Goal: Entertainment & Leisure: Consume media (video, audio)

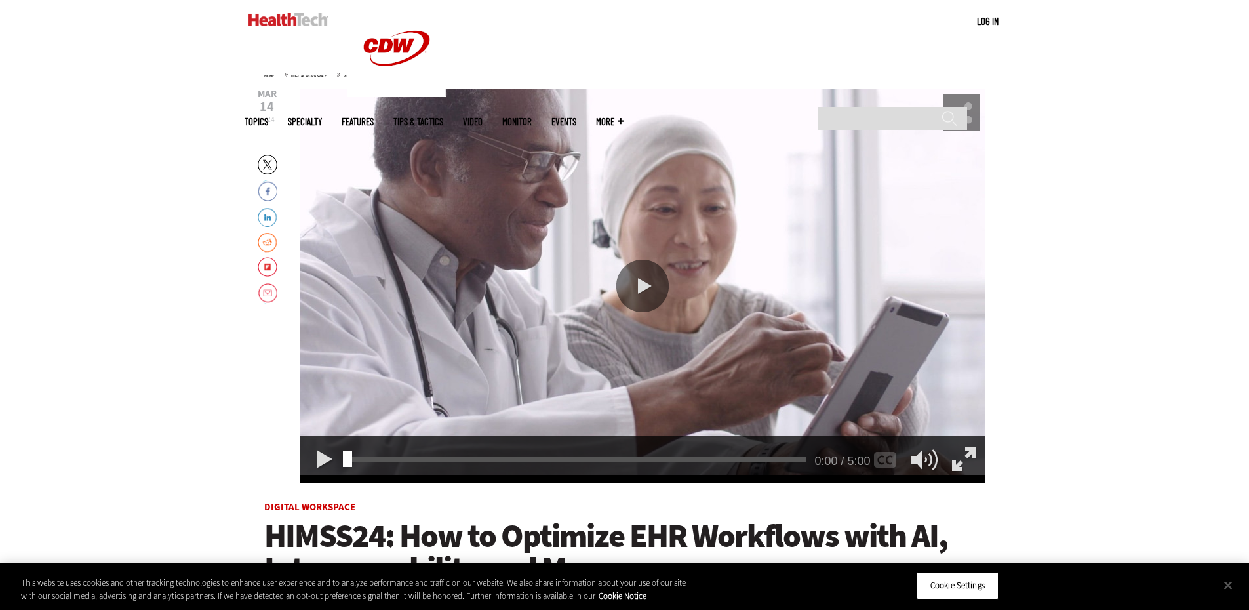
click at [643, 285] on div "Play or Pause Video" at bounding box center [643, 286] width 52 height 52
click at [624, 287] on div "Play or Pause Video" at bounding box center [643, 286] width 52 height 52
click at [643, 287] on div "Play or Pause Video" at bounding box center [643, 286] width 52 height 52
click at [624, 262] on div "Play or Pause Video" at bounding box center [643, 286] width 52 height 52
click at [640, 287] on div "Play or Pause Video" at bounding box center [643, 286] width 52 height 52
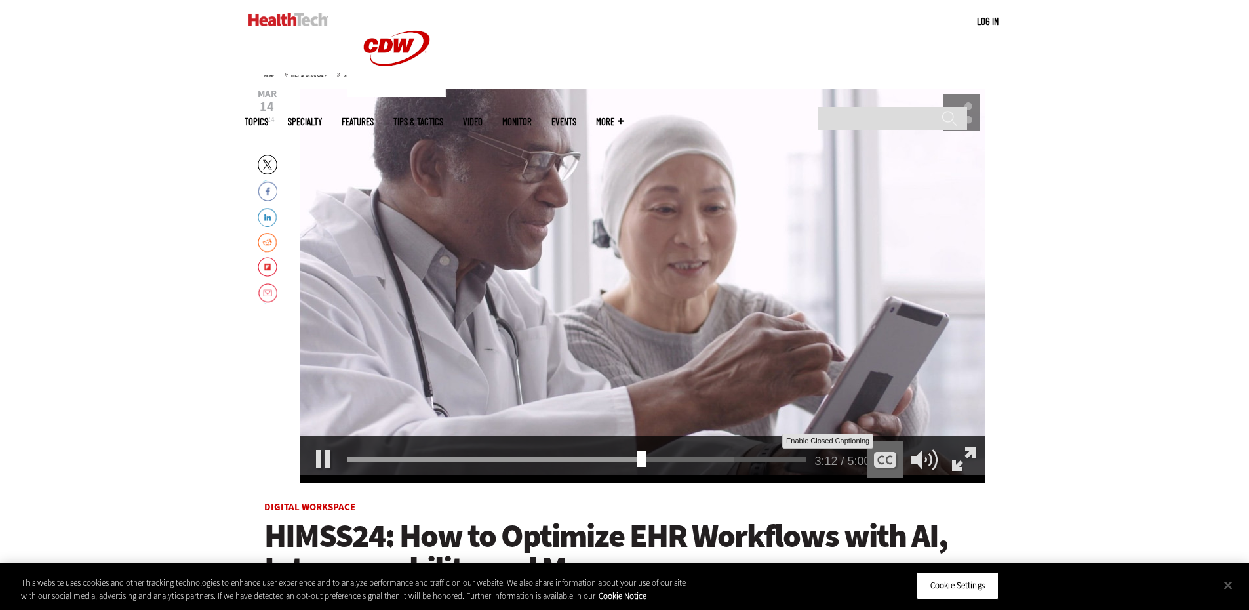
click at [885, 460] on div "Enable Closed Captioning" at bounding box center [885, 459] width 37 height 37
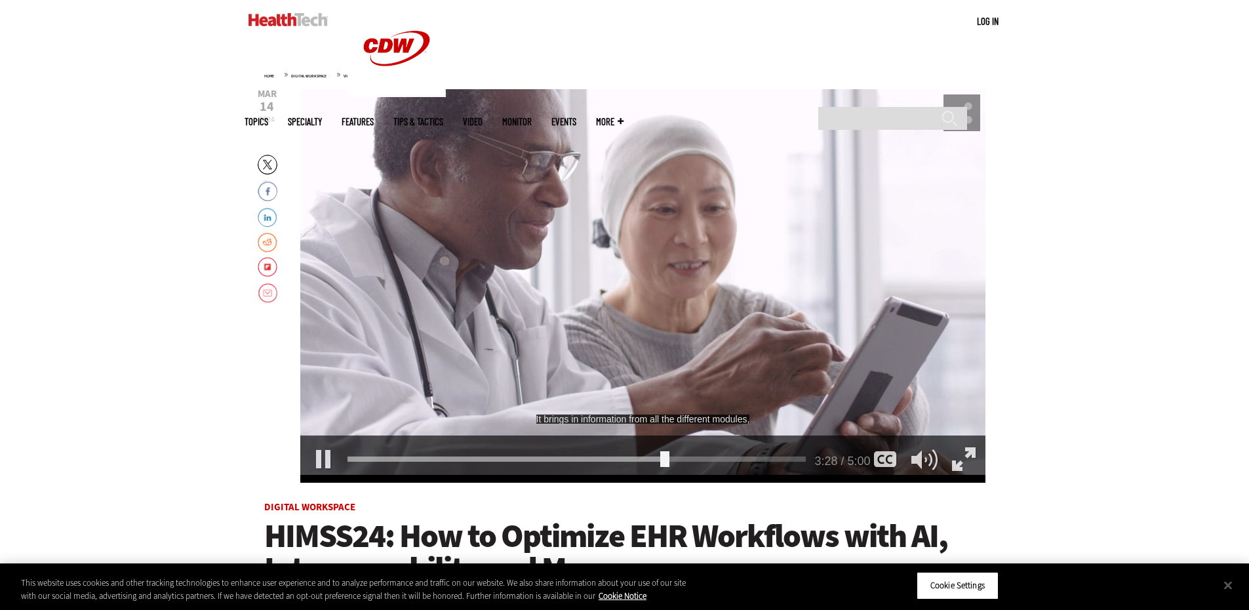
click at [562, 317] on div "Video viewer" at bounding box center [642, 286] width 685 height 394
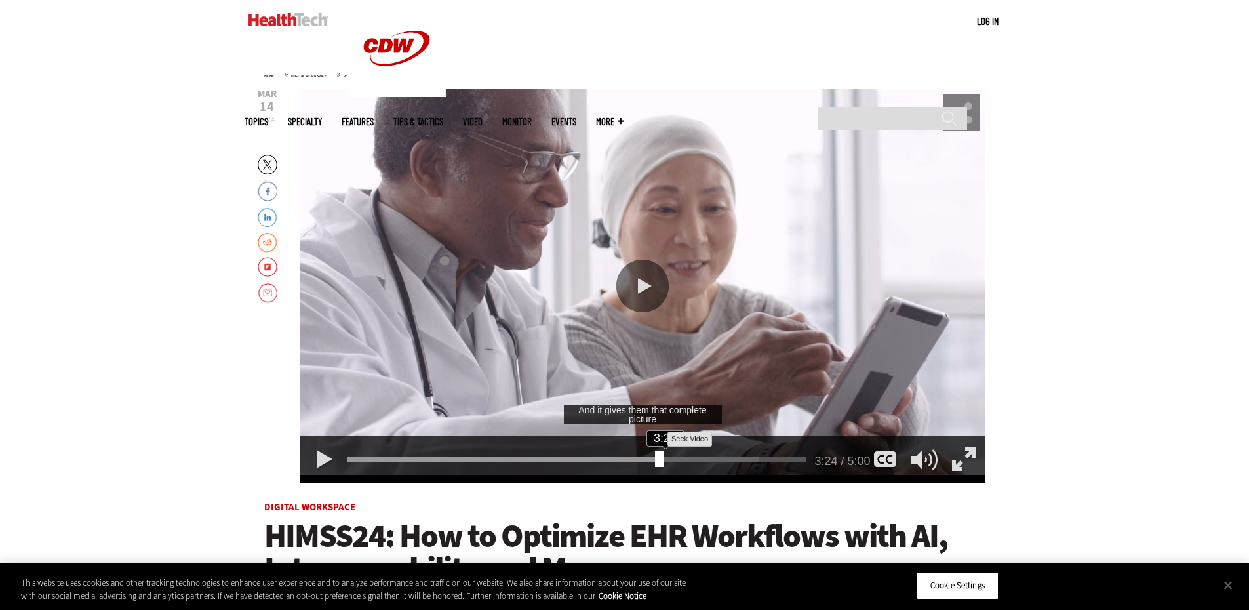
click at [655, 457] on div "3:24" at bounding box center [580, 456] width 464 height 1
click at [638, 293] on div "Play or Pause Video" at bounding box center [643, 286] width 52 height 52
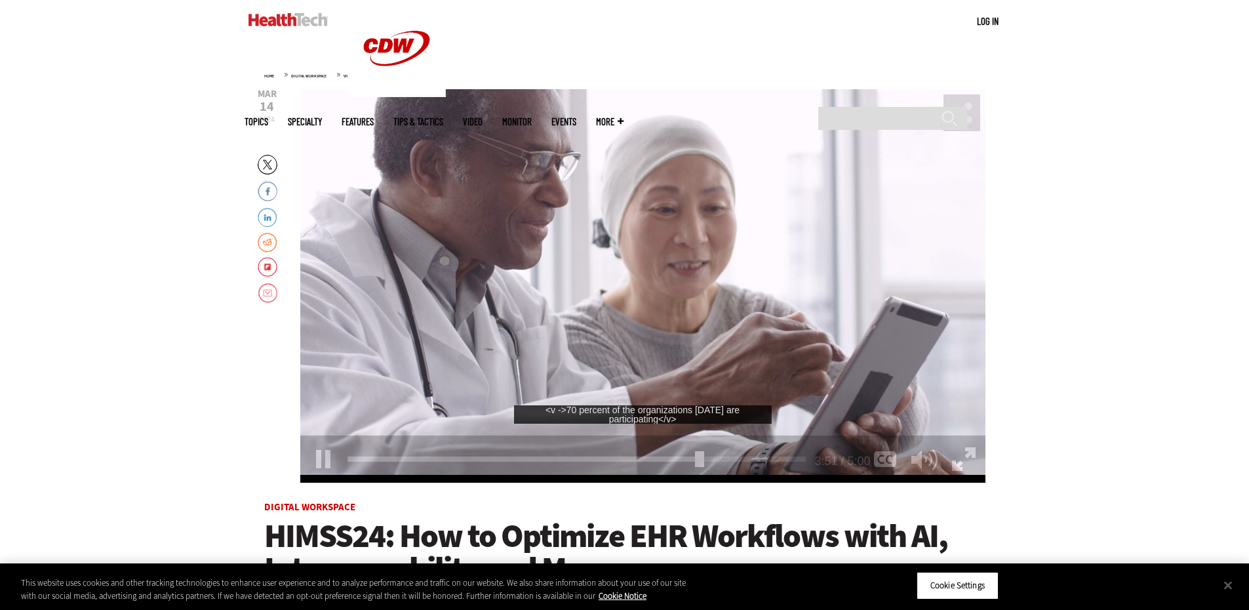
click at [625, 270] on div "Play or Pause Video" at bounding box center [643, 286] width 52 height 52
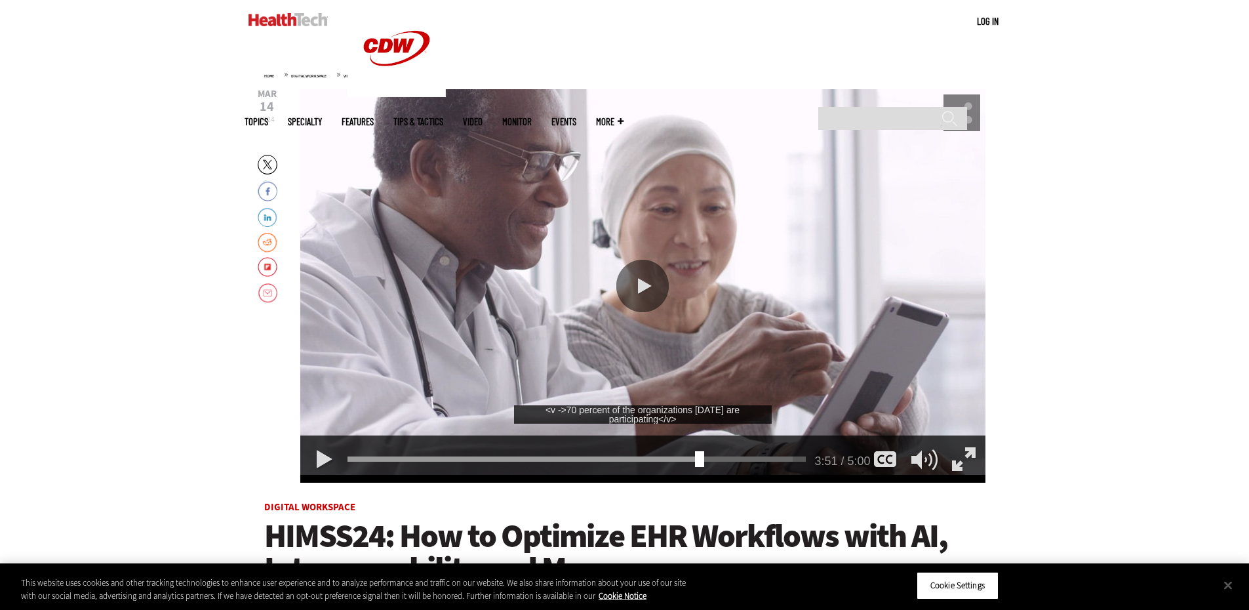
click at [639, 280] on div "Play or Pause Video" at bounding box center [643, 286] width 52 height 52
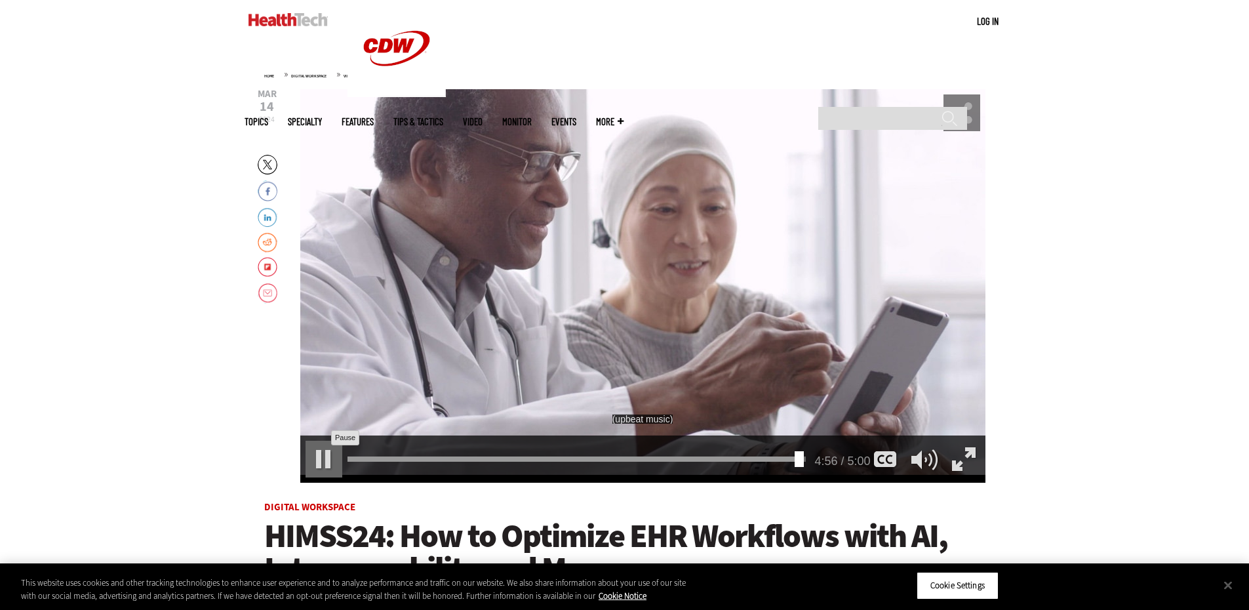
click at [318, 457] on div "Pause" at bounding box center [324, 459] width 37 height 37
